Goal: Task Accomplishment & Management: Complete application form

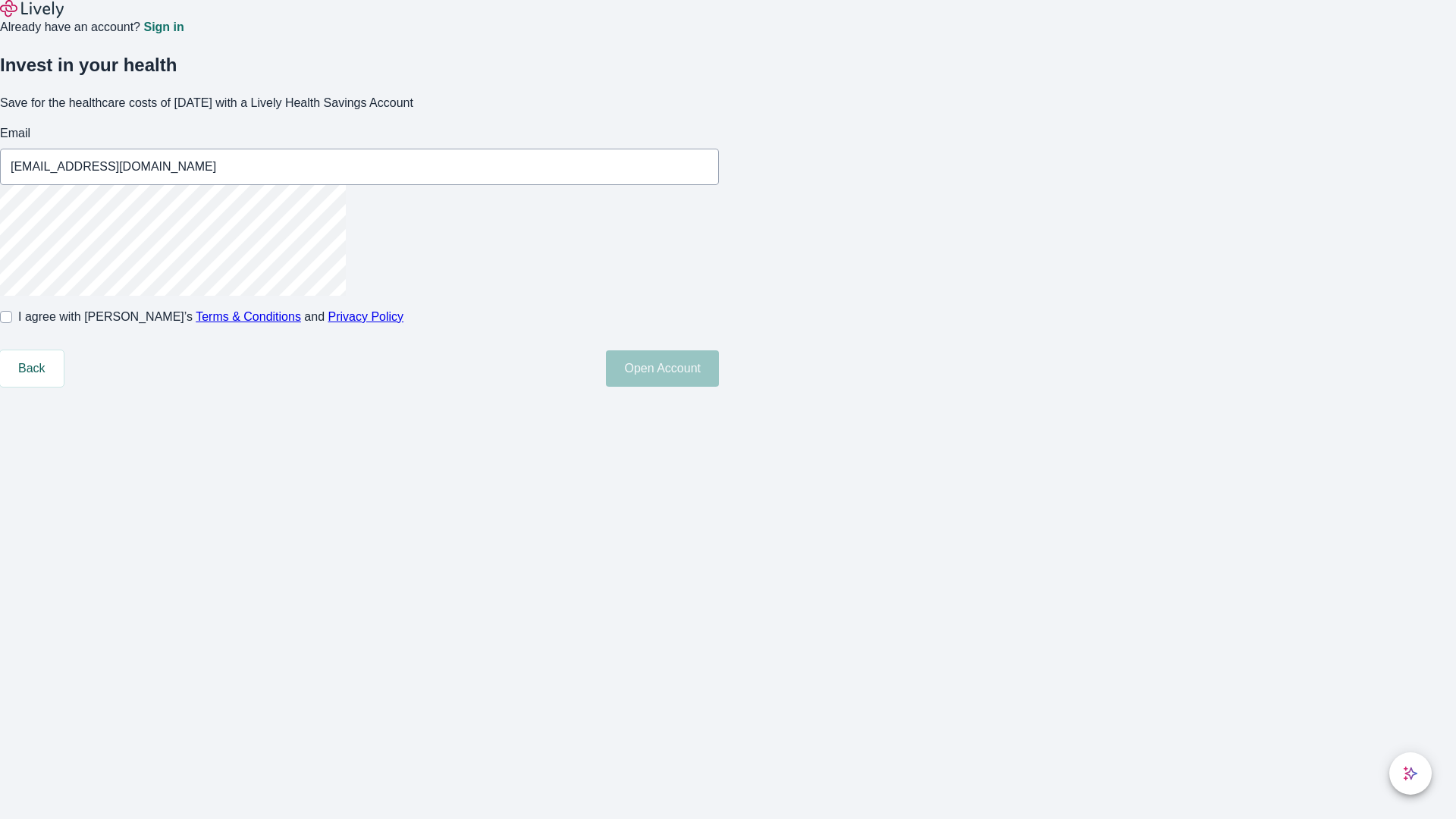
click at [12, 323] on input "I agree with Lively’s Terms & Conditions and Privacy Policy" at bounding box center [6, 317] width 12 height 12
checkbox input "true"
click at [719, 387] on button "Open Account" at bounding box center [662, 368] width 113 height 36
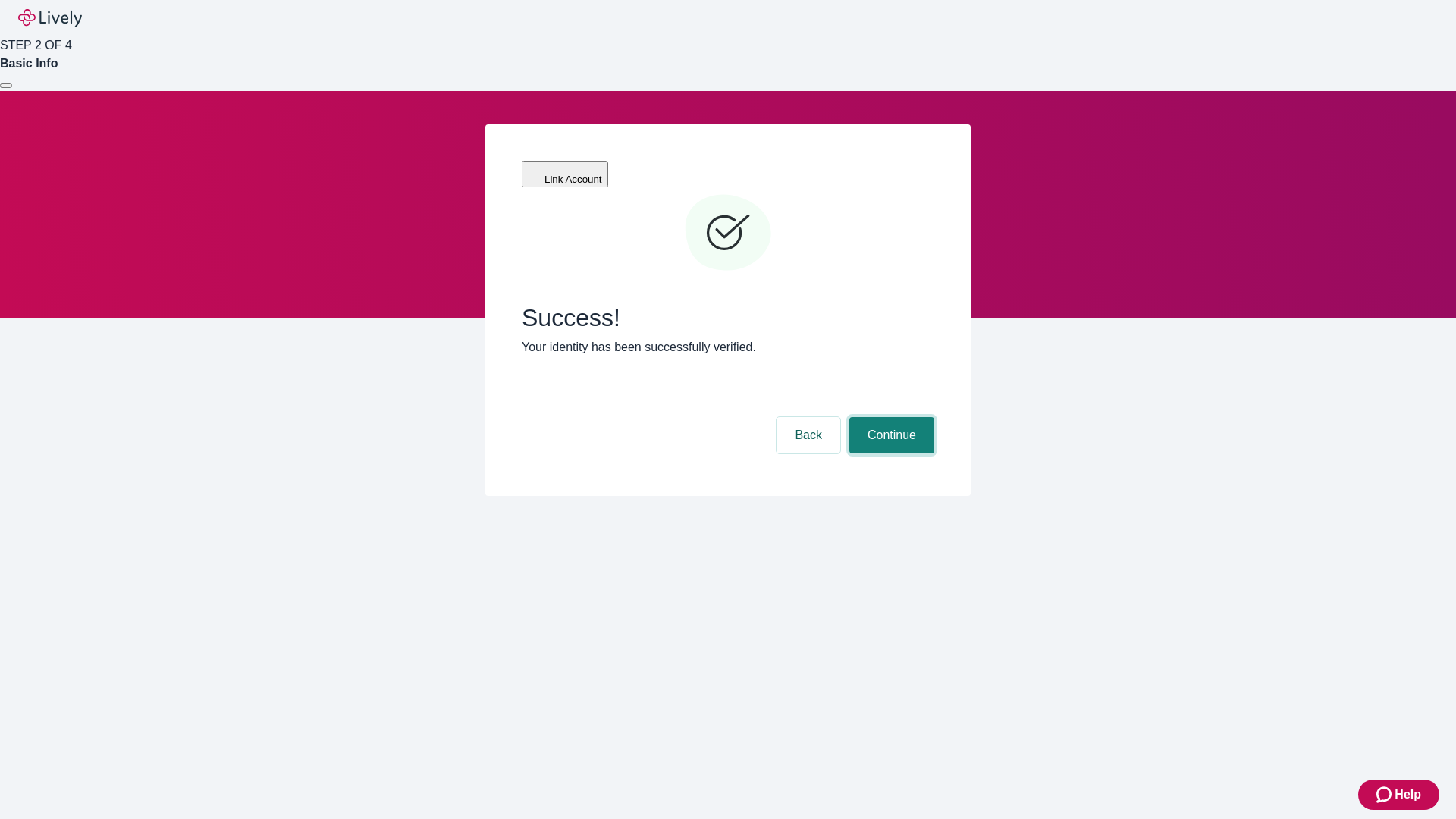
click at [889, 417] on button "Continue" at bounding box center [892, 435] width 85 height 36
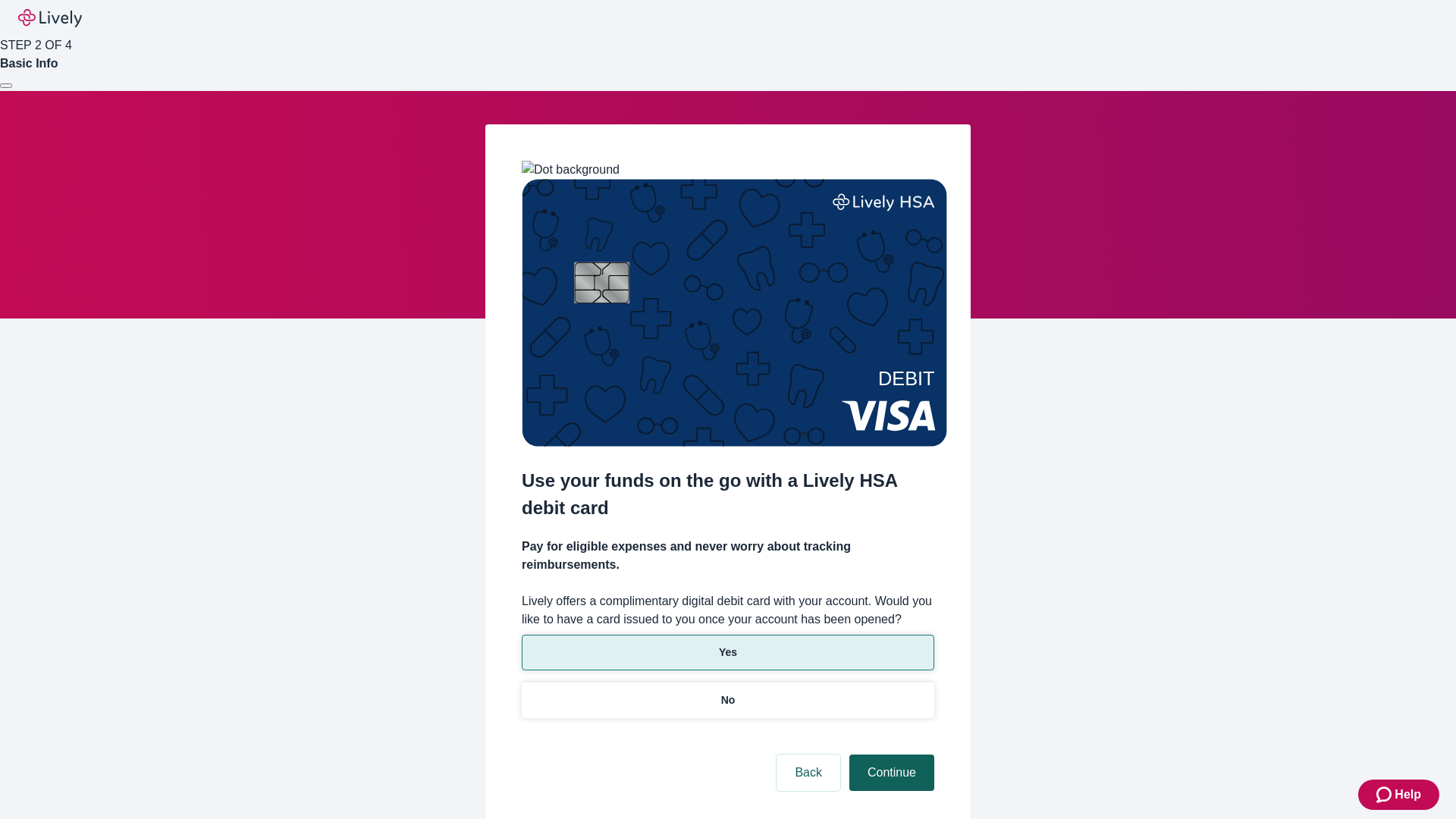
click at [727, 645] on p "Yes" at bounding box center [728, 653] width 18 height 16
click at [889, 755] on button "Continue" at bounding box center [892, 772] width 85 height 36
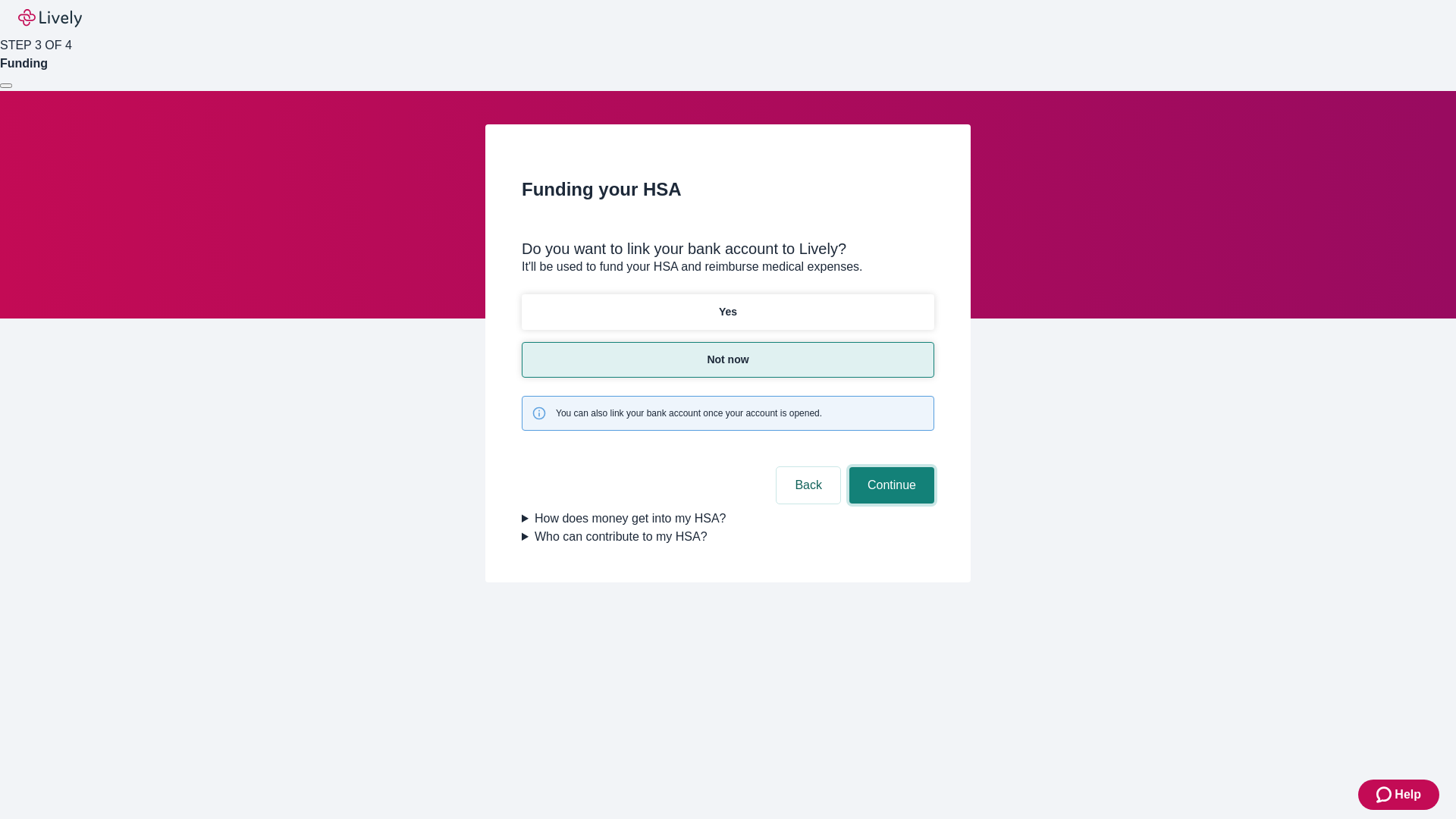
click at [889, 468] on button "Continue" at bounding box center [892, 485] width 85 height 36
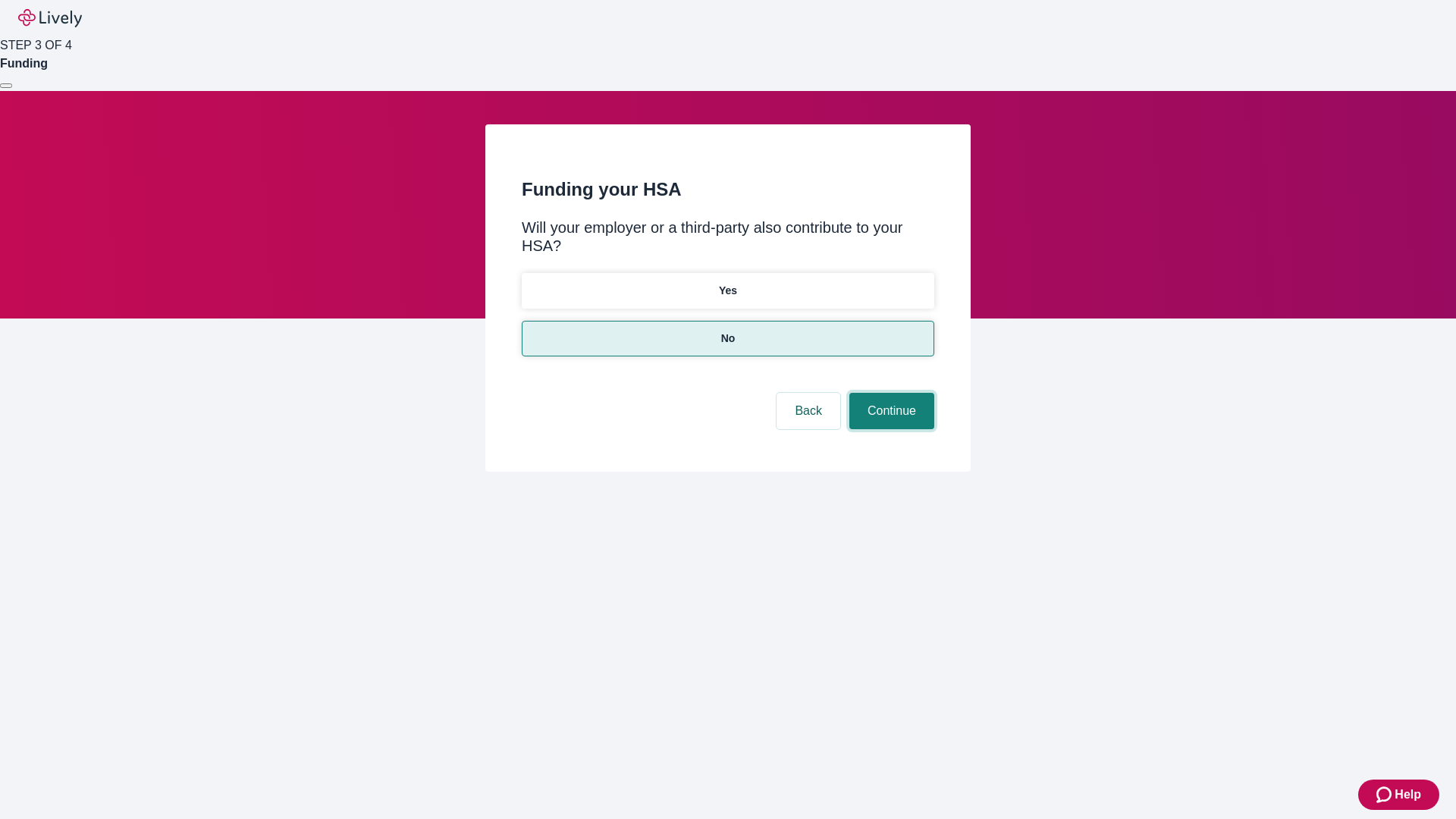
click at [889, 393] on button "Continue" at bounding box center [892, 410] width 85 height 36
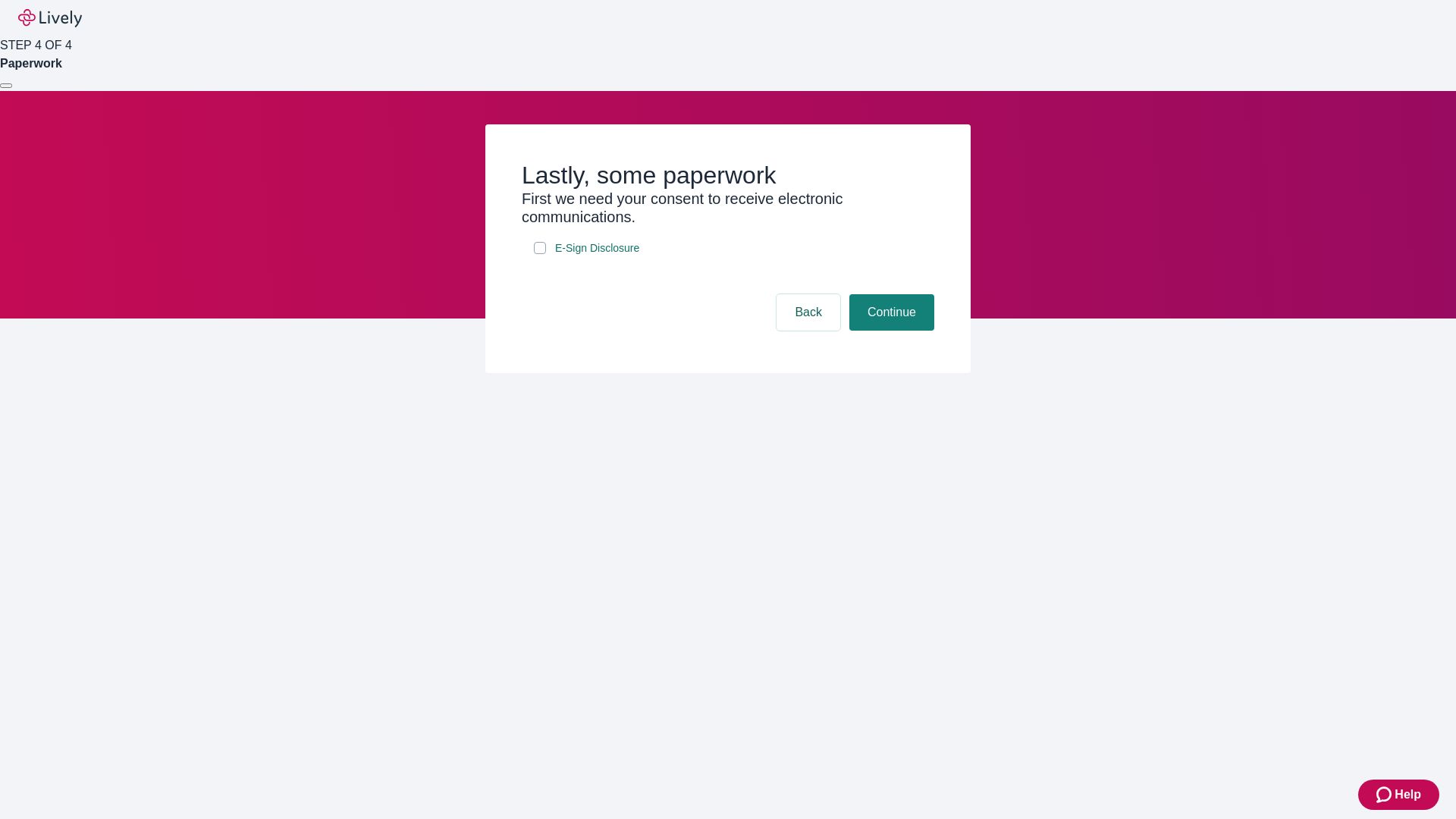
click at [540, 255] on input "E-Sign Disclosure" at bounding box center [540, 248] width 12 height 12
checkbox input "true"
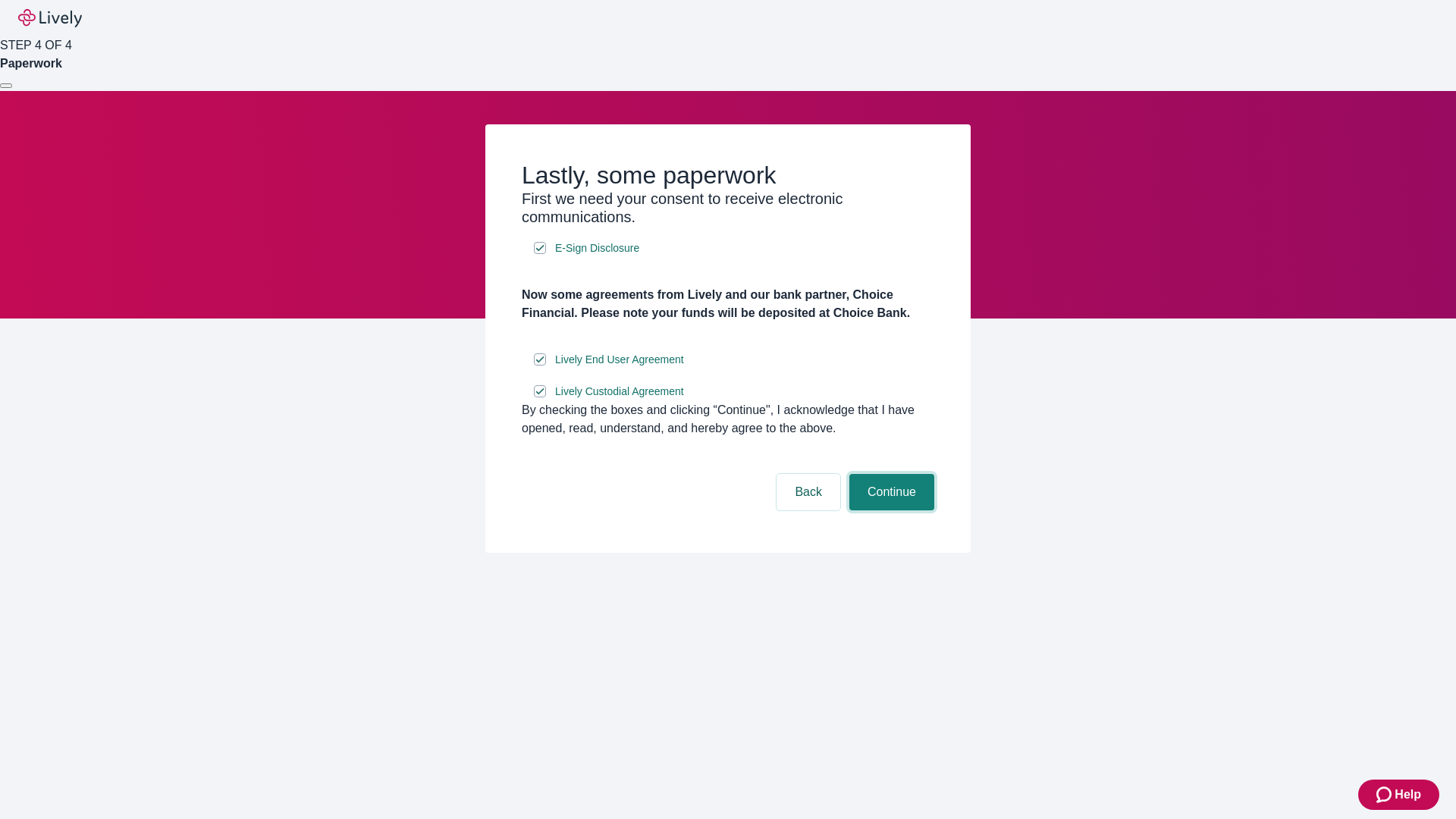
click at [889, 511] on button "Continue" at bounding box center [892, 491] width 85 height 36
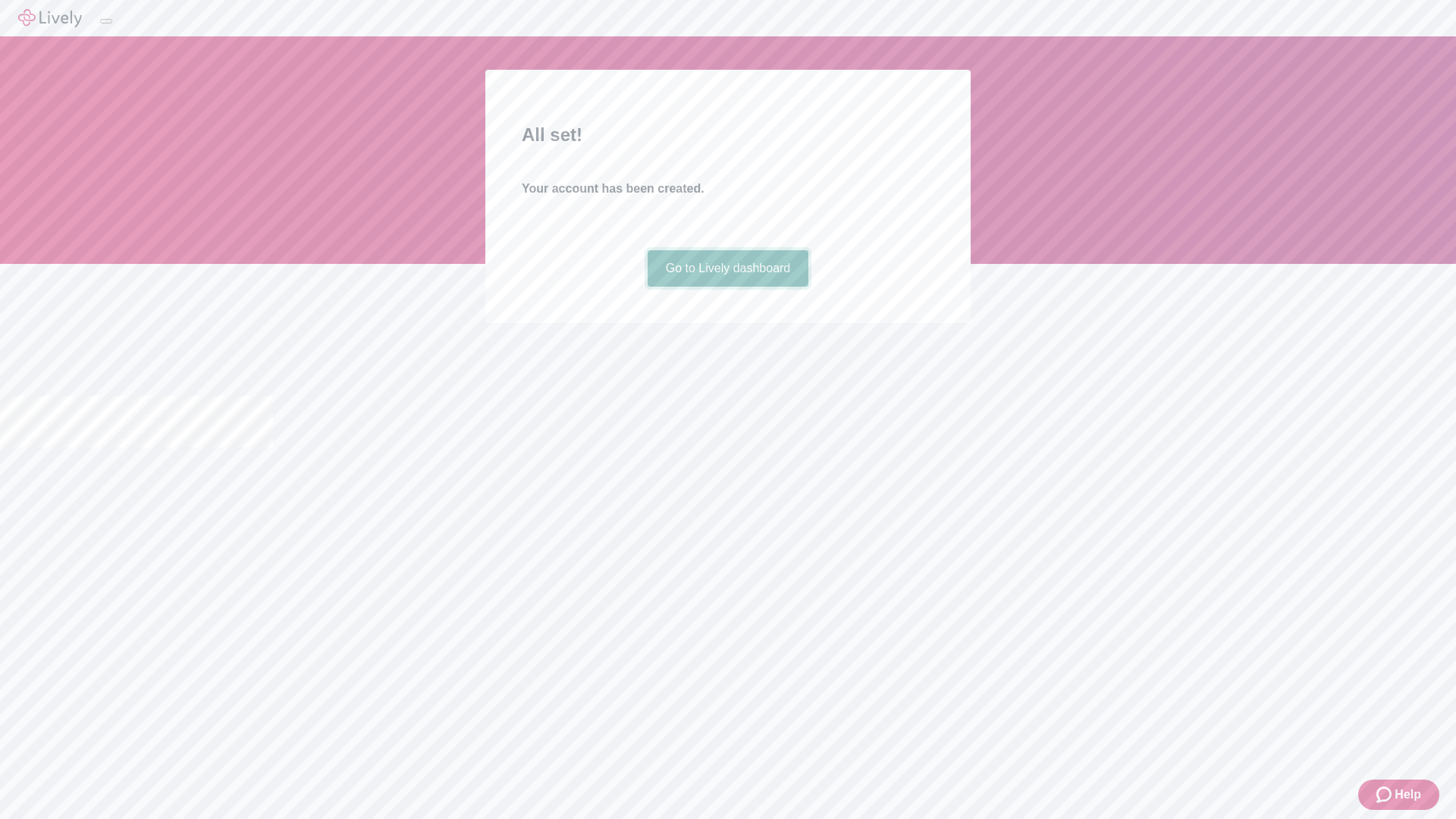
click at [727, 287] on link "Go to Lively dashboard" at bounding box center [728, 268] width 161 height 36
